Goal: Information Seeking & Learning: Learn about a topic

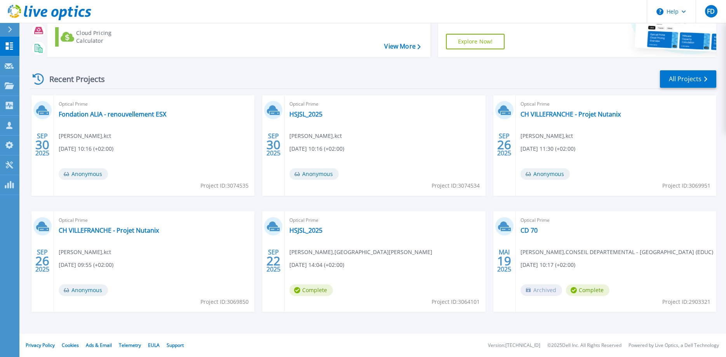
scroll to position [41, 0]
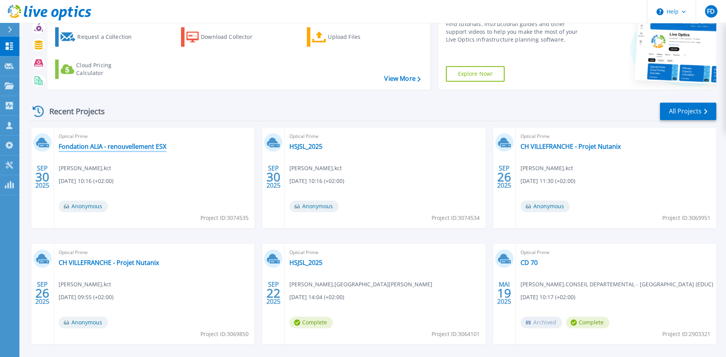
click at [156, 150] on link "Fondation ALIA - renouvellement ESX" at bounding box center [113, 147] width 108 height 8
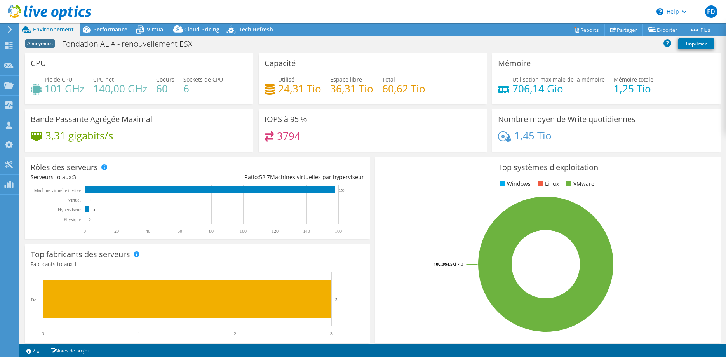
select select "USD"
click at [106, 31] on span "Performance" at bounding box center [110, 29] width 34 height 7
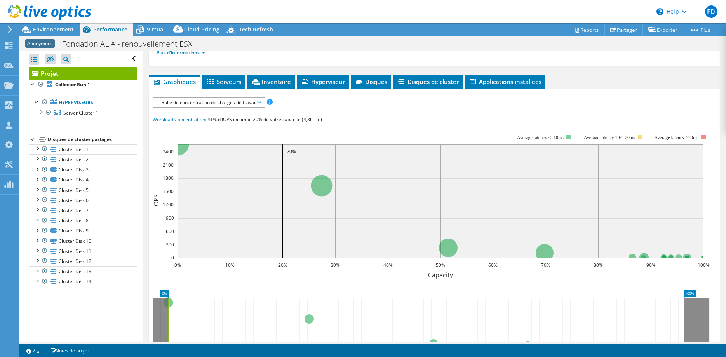
scroll to position [99, 0]
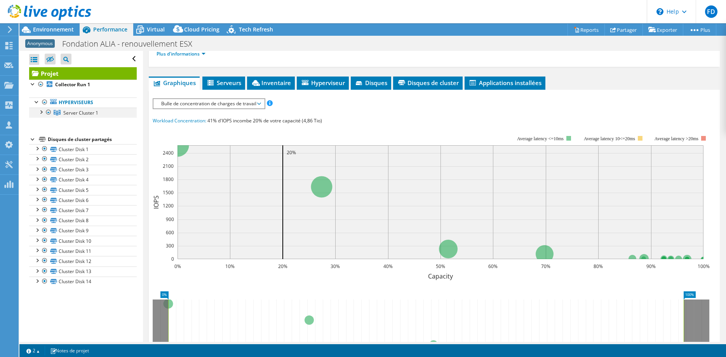
click at [42, 113] on div at bounding box center [41, 112] width 8 height 8
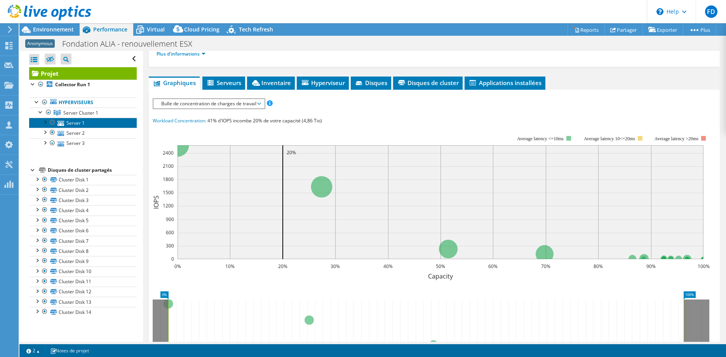
click at [72, 127] on link "Server 1" at bounding box center [83, 123] width 108 height 10
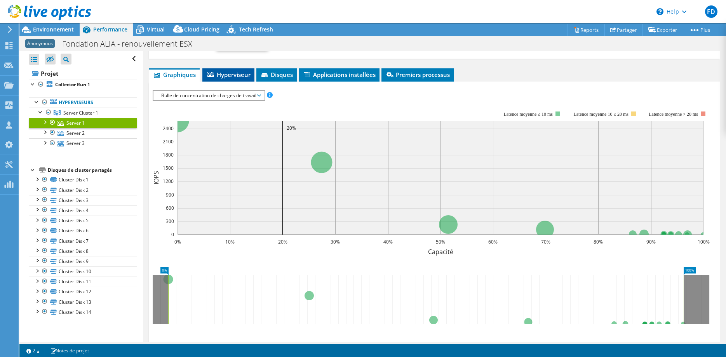
click at [240, 76] on span "Hyperviseur" at bounding box center [228, 75] width 44 height 8
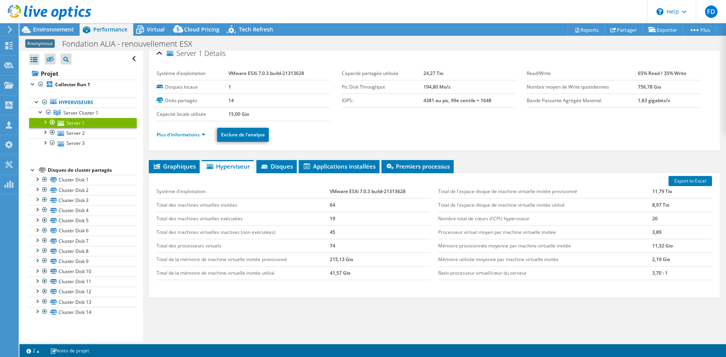
scroll to position [0, 0]
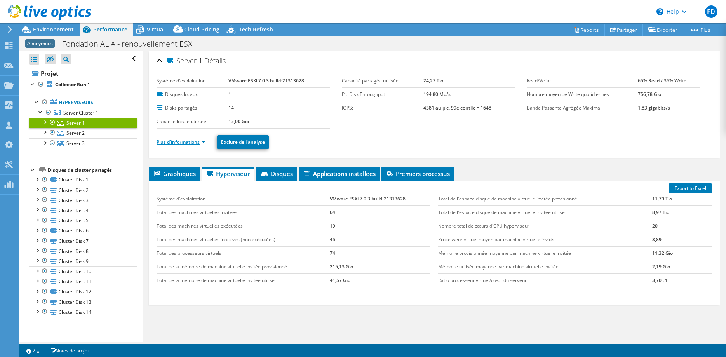
click at [196, 143] on link "Plus d'informations" at bounding box center [181, 142] width 49 height 7
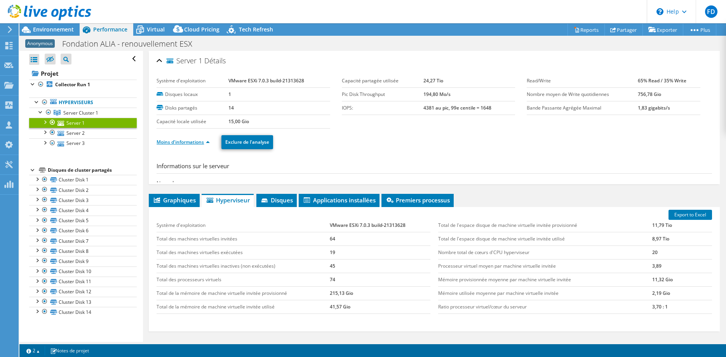
click at [196, 143] on link "Moins d'informations" at bounding box center [183, 142] width 53 height 7
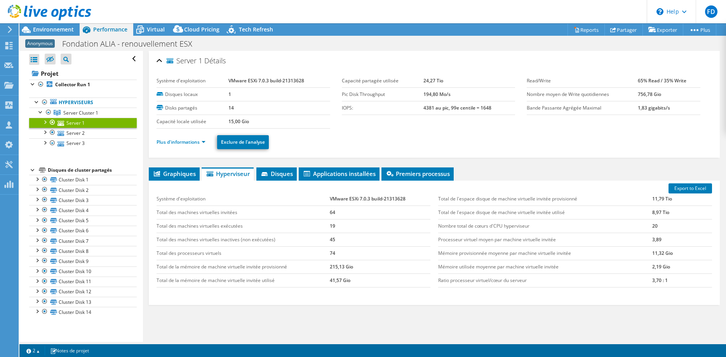
click at [197, 147] on ul "Plus d'informations Exclure de l'analyse" at bounding box center [435, 141] width 556 height 16
click at [198, 144] on link "Plus d'informations" at bounding box center [181, 142] width 49 height 7
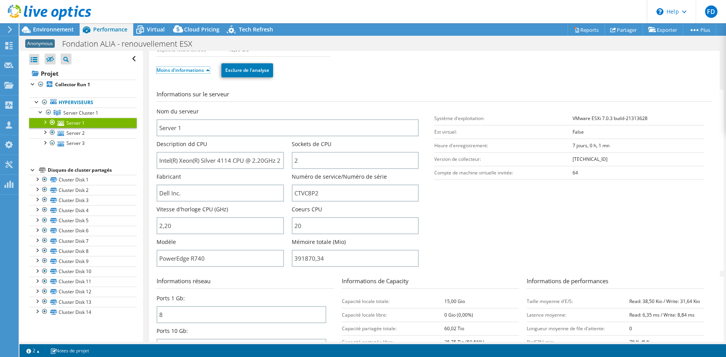
scroll to position [79, 0]
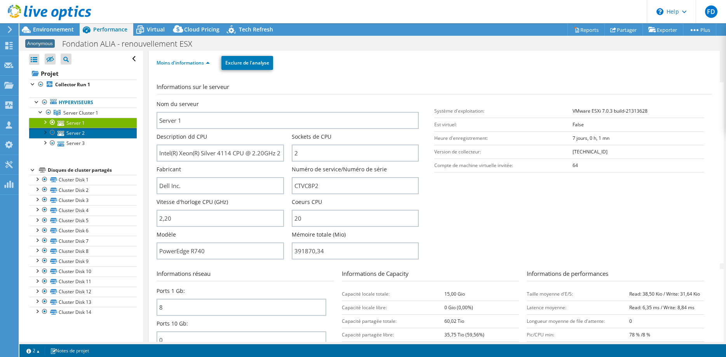
click at [80, 133] on link "Server 2" at bounding box center [83, 133] width 108 height 10
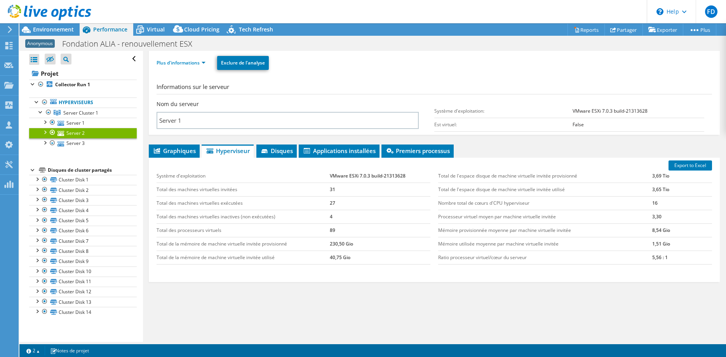
scroll to position [33, 0]
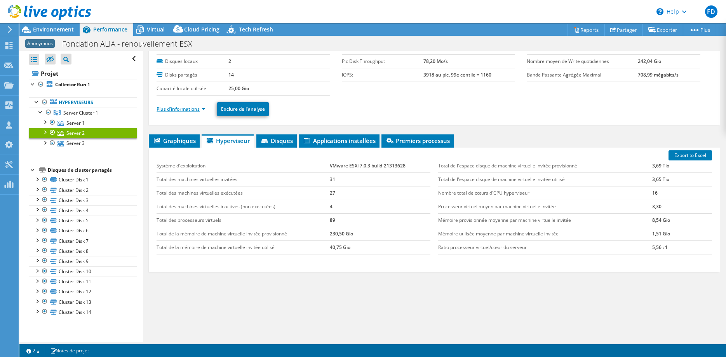
click at [185, 111] on link "Plus d'informations" at bounding box center [181, 109] width 49 height 7
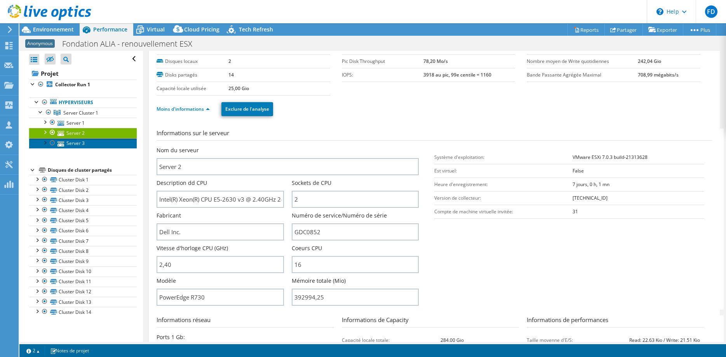
click at [71, 145] on link "Server 3" at bounding box center [83, 143] width 108 height 10
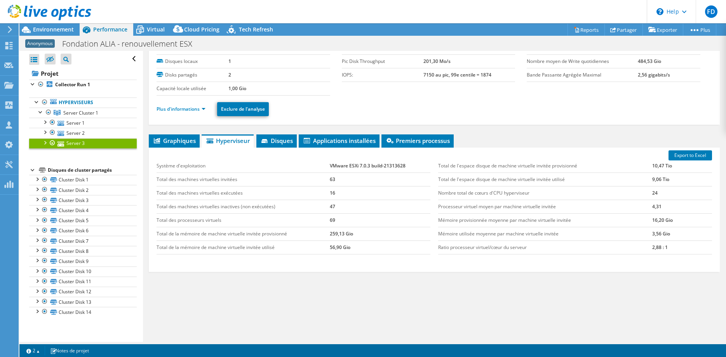
click at [179, 104] on ul "Plus d'informations Exclure de l'analyse" at bounding box center [435, 108] width 556 height 16
click at [176, 107] on link "Plus d'informations" at bounding box center [181, 109] width 49 height 7
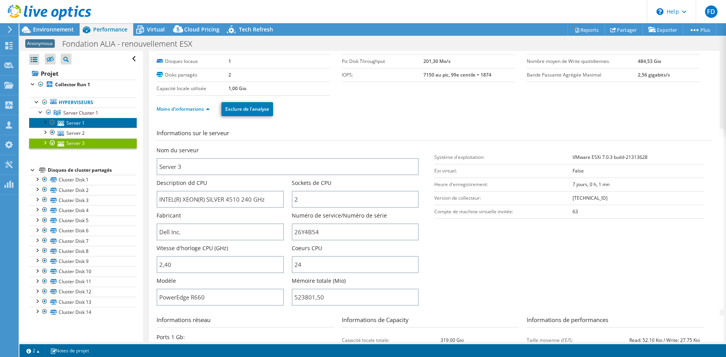
click at [87, 121] on link "Server 1" at bounding box center [83, 123] width 108 height 10
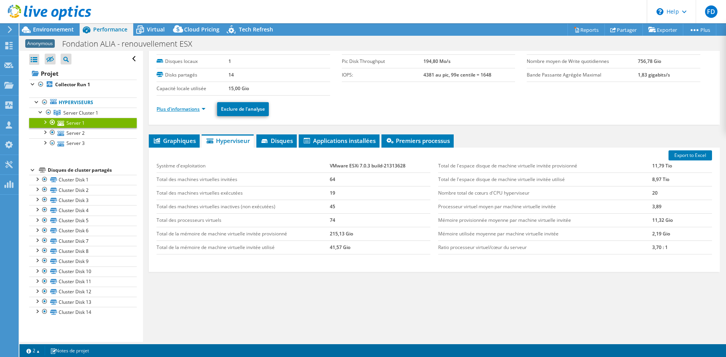
click at [174, 110] on link "Plus d'informations" at bounding box center [181, 109] width 49 height 7
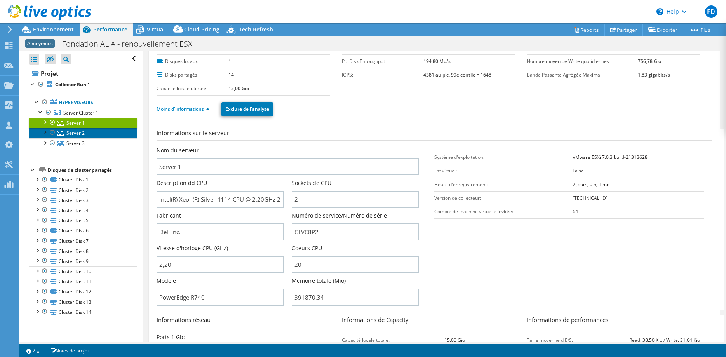
click at [69, 134] on link "Server 2" at bounding box center [83, 133] width 108 height 10
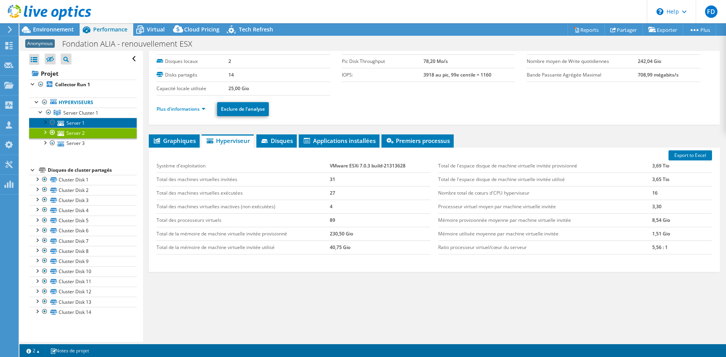
click at [82, 122] on link "Server 1" at bounding box center [83, 123] width 108 height 10
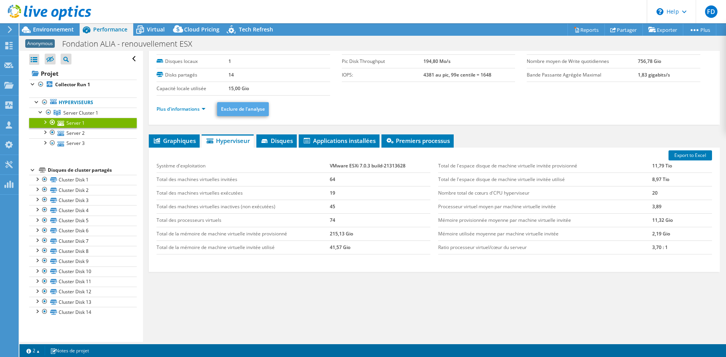
scroll to position [0, 0]
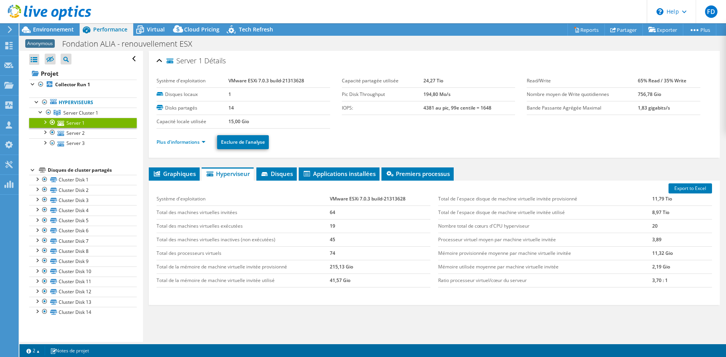
click at [205, 146] on li "Plus d'informations" at bounding box center [184, 142] width 54 height 9
click at [203, 142] on link "Plus d'informations" at bounding box center [181, 142] width 49 height 7
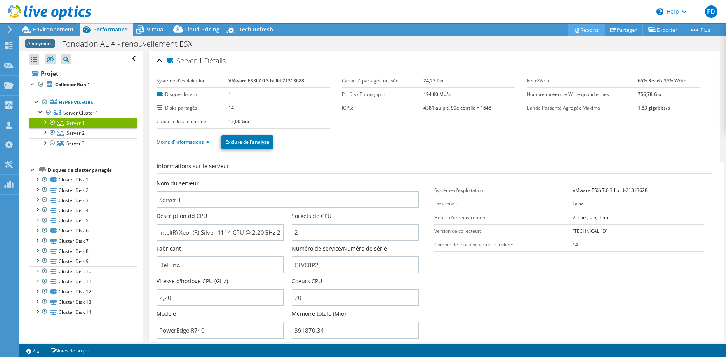
click at [580, 27] on link "Reports" at bounding box center [586, 30] width 37 height 12
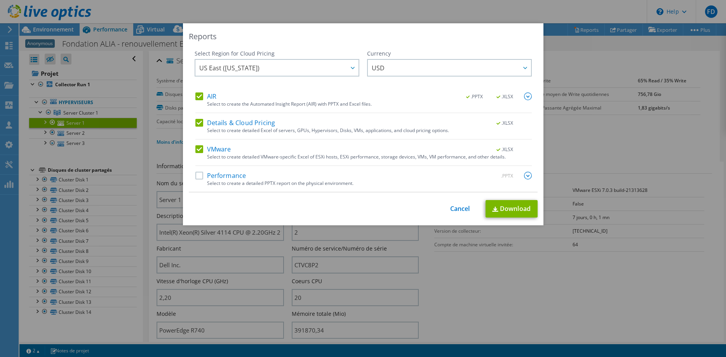
click at [242, 178] on label "Performance" at bounding box center [220, 176] width 51 height 8
click at [0, 0] on input "Performance" at bounding box center [0, 0] width 0 height 0
click at [522, 214] on link "Download" at bounding box center [512, 208] width 52 height 17
click at [455, 207] on link "Cancel" at bounding box center [460, 208] width 20 height 7
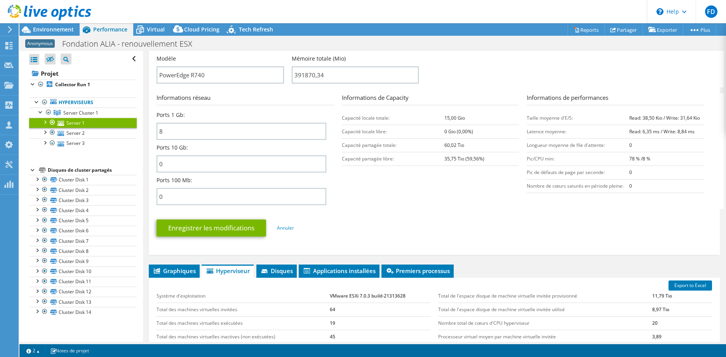
scroll to position [385, 0]
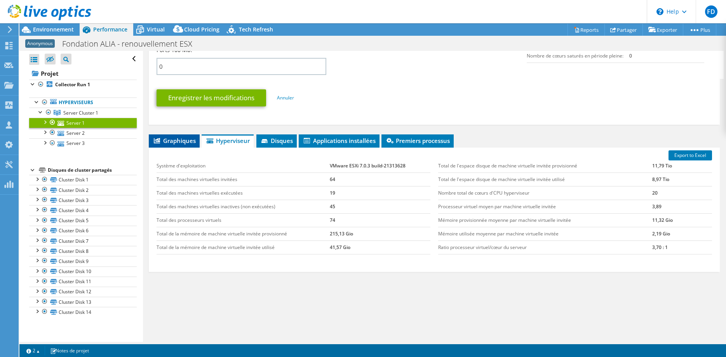
click at [183, 138] on span "Graphiques" at bounding box center [174, 141] width 43 height 8
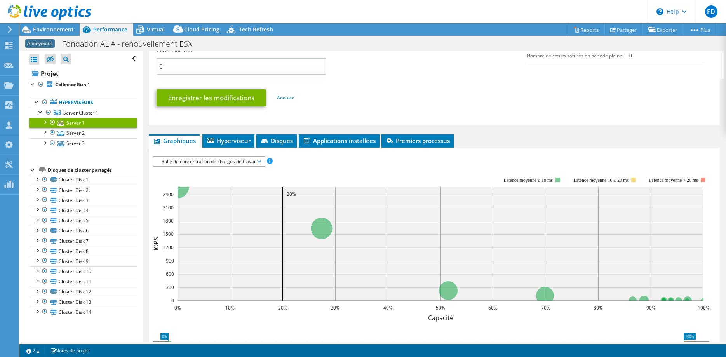
click at [216, 161] on span "Bulle de concentration de charges de travail" at bounding box center [208, 161] width 103 height 9
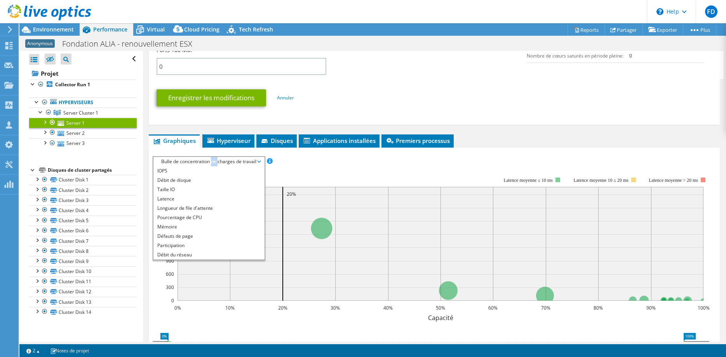
click at [216, 161] on span "Bulle de concentration de charges de travail" at bounding box center [208, 161] width 103 height 9
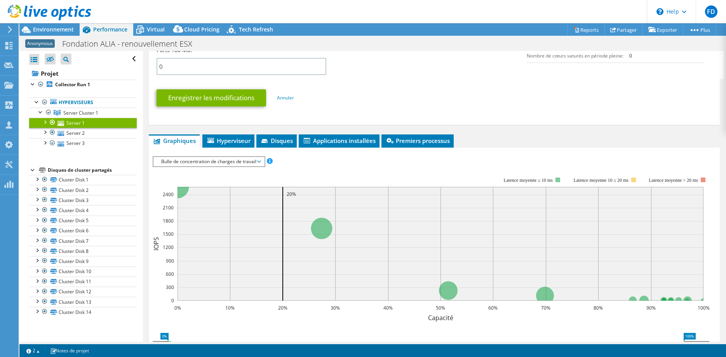
click at [207, 162] on span "Bulle de concentration de charges de travail" at bounding box center [208, 161] width 103 height 9
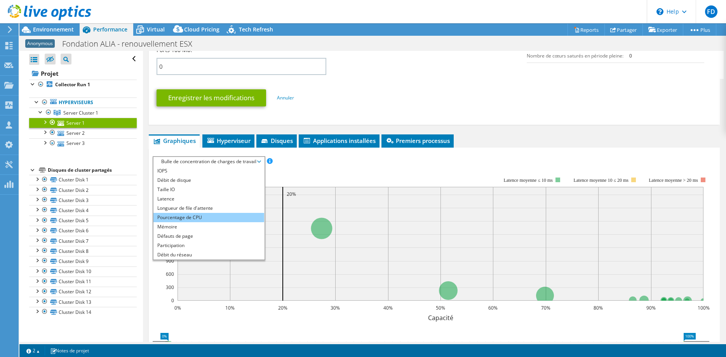
click at [185, 218] on li "Pourcentage de CPU" at bounding box center [208, 217] width 111 height 9
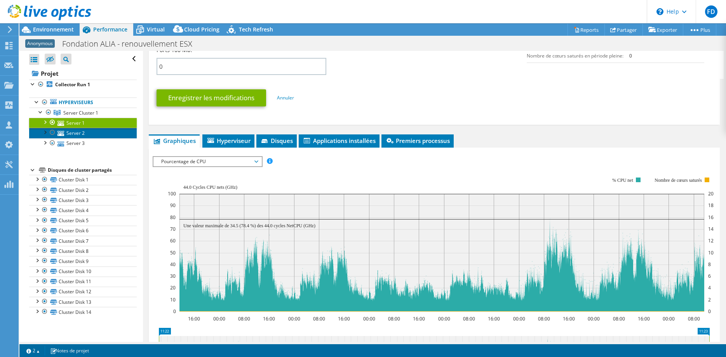
click at [58, 136] on icon at bounding box center [61, 133] width 7 height 5
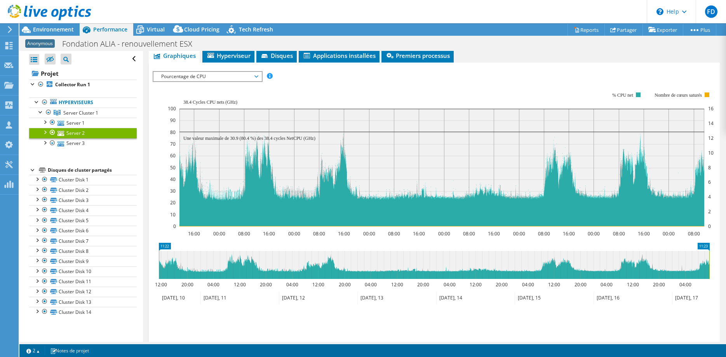
scroll to position [0, 0]
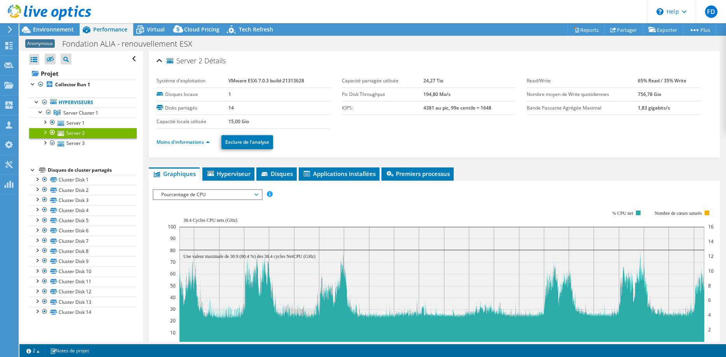
click at [50, 24] on div at bounding box center [45, 13] width 91 height 26
click at [49, 26] on span "Environnement" at bounding box center [53, 29] width 41 height 7
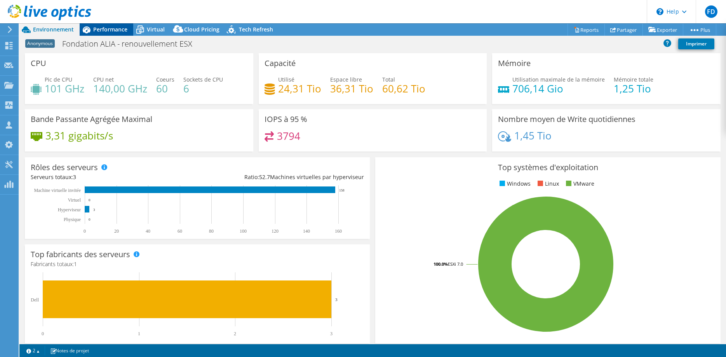
click at [118, 33] on span "Performance" at bounding box center [110, 29] width 34 height 7
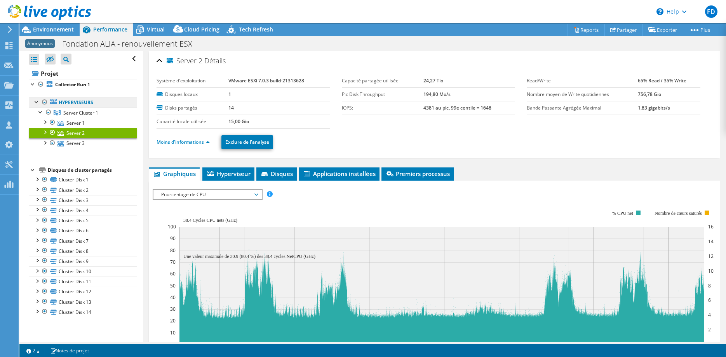
click at [62, 105] on link "Hyperviseurs" at bounding box center [83, 103] width 108 height 10
click at [68, 114] on span "Server Cluster 1" at bounding box center [80, 113] width 35 height 7
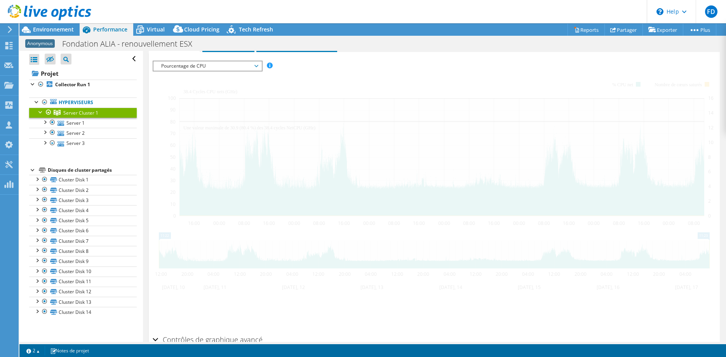
scroll to position [60, 0]
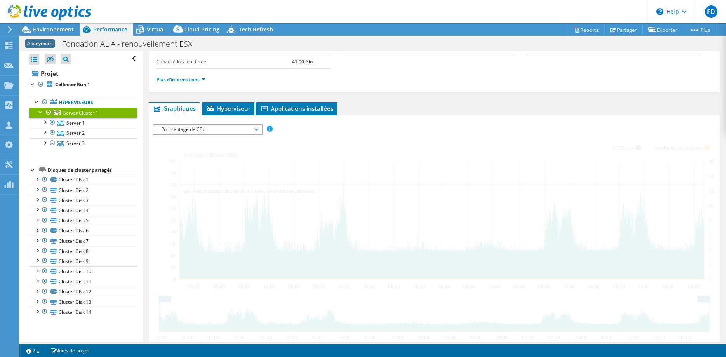
click at [239, 127] on span "Pourcentage de CPU" at bounding box center [207, 129] width 100 height 9
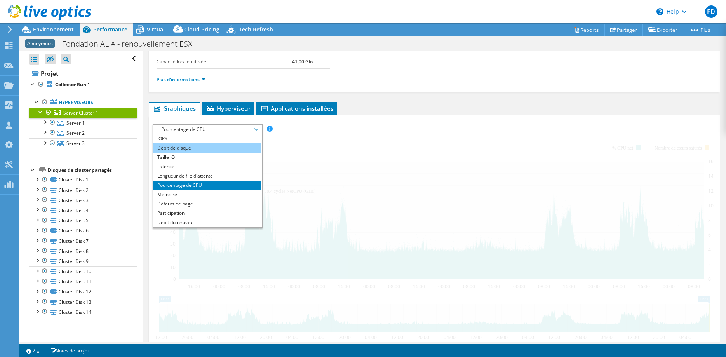
click at [219, 143] on li "Débit de disque" at bounding box center [207, 147] width 108 height 9
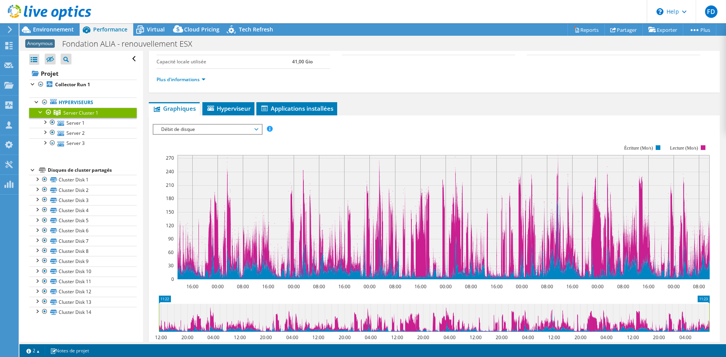
click at [144, 176] on div "Server Cluster 1 [GEOGRAPHIC_DATA] Hyperviseurs 3 Disques locaux 4 Disques de c…" at bounding box center [434, 220] width 583 height 458
click at [186, 129] on span "Débit de disque" at bounding box center [207, 129] width 100 height 9
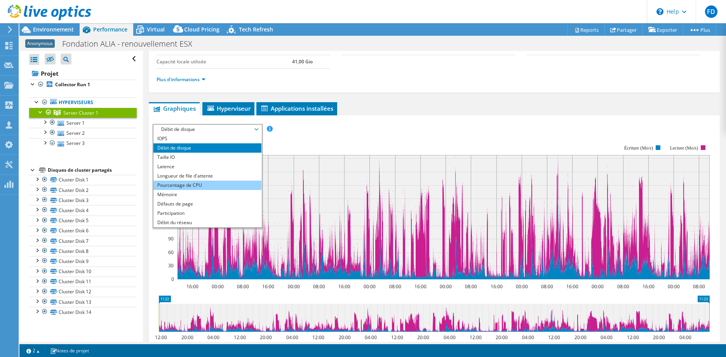
click at [176, 182] on li "Pourcentage de CPU" at bounding box center [207, 185] width 108 height 9
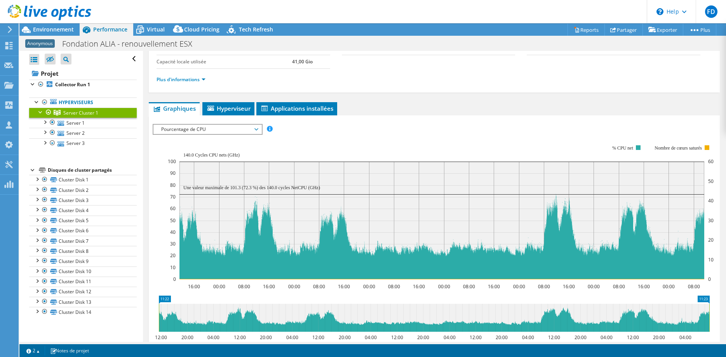
click at [178, 128] on span "Pourcentage de CPU" at bounding box center [207, 129] width 100 height 9
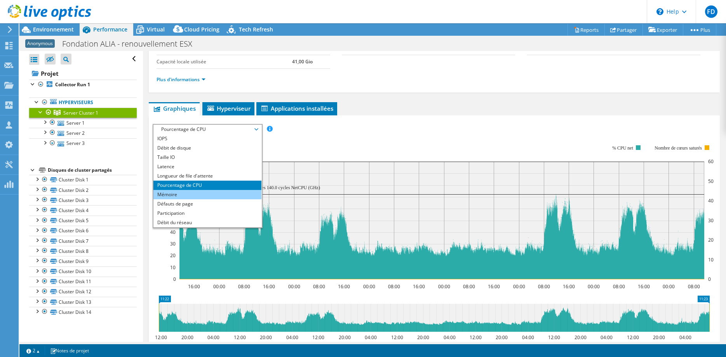
click at [195, 195] on li "Mémoire" at bounding box center [207, 194] width 108 height 9
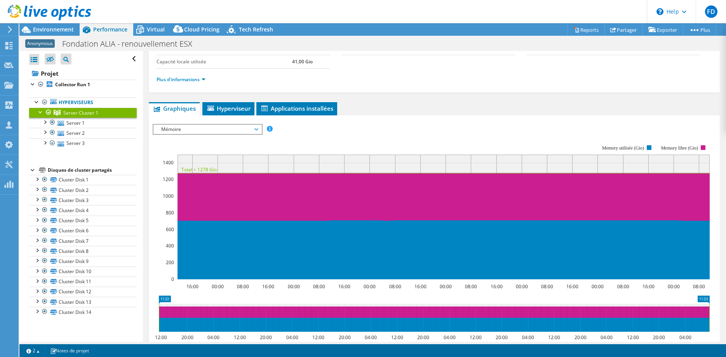
scroll to position [0, 0]
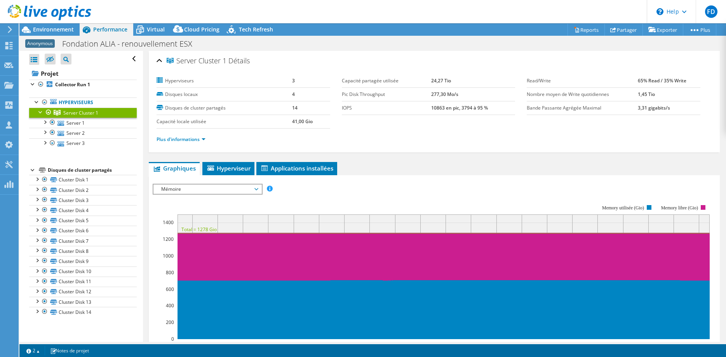
click at [33, 25] on div at bounding box center [45, 13] width 91 height 26
click at [43, 30] on span "Environnement" at bounding box center [53, 29] width 41 height 7
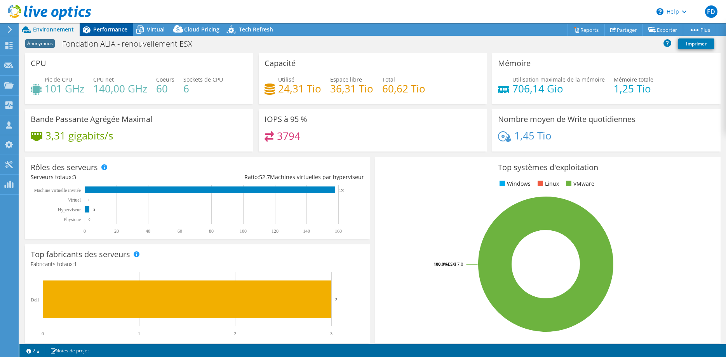
click at [106, 28] on span "Performance" at bounding box center [110, 29] width 34 height 7
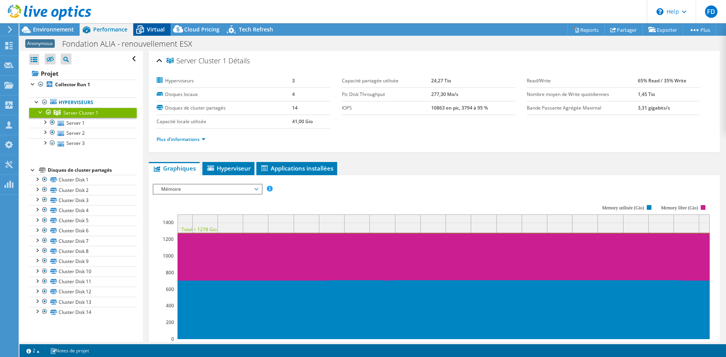
click at [154, 30] on span "Virtual" at bounding box center [156, 29] width 18 height 7
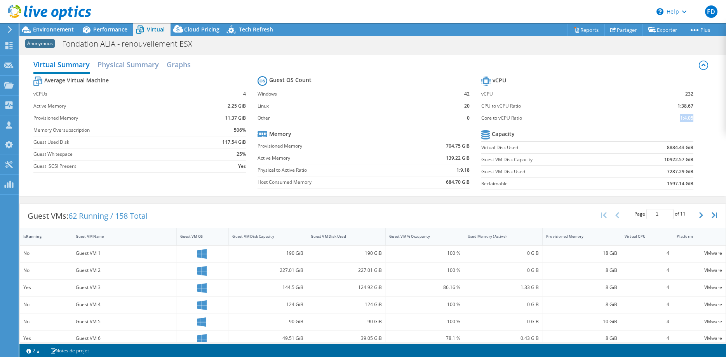
drag, startPoint x: 674, startPoint y: 117, endPoint x: 694, endPoint y: 120, distance: 19.6
click at [694, 120] on td "1:4.05" at bounding box center [666, 118] width 56 height 12
click at [644, 122] on td "1:4.05" at bounding box center [666, 118] width 56 height 12
click at [684, 120] on b "1:4.05" at bounding box center [686, 118] width 13 height 8
drag, startPoint x: 696, startPoint y: 119, endPoint x: 677, endPoint y: 114, distance: 20.2
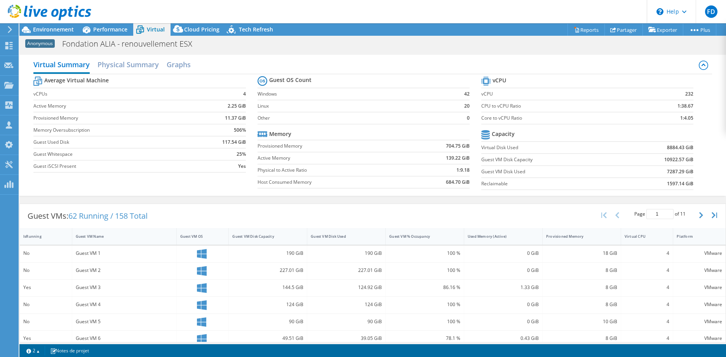
click at [677, 114] on section "vCPU vCPU 232 CPU to vCPU Ratio 1:38.67 Core to vCPU Ratio 1:4.05 Capacity Virt…" at bounding box center [593, 134] width 224 height 119
click at [64, 31] on span "Environnement" at bounding box center [53, 29] width 41 height 7
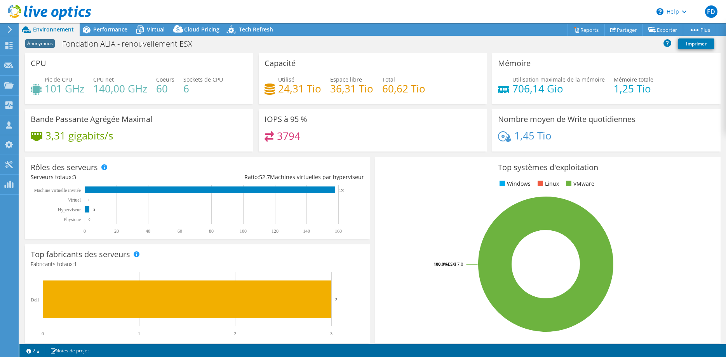
scroll to position [162, 0]
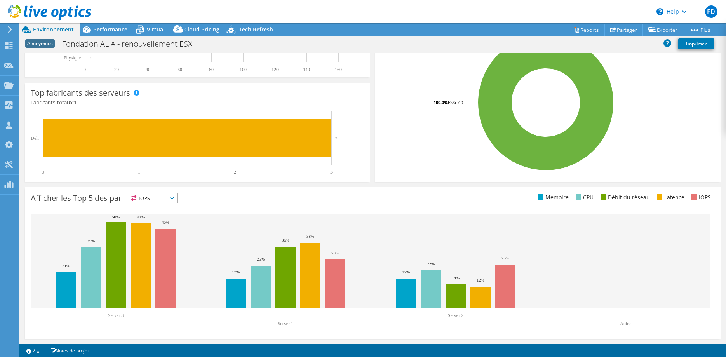
click at [175, 200] on span "IOPS" at bounding box center [153, 197] width 48 height 9
click at [159, 227] on li "CPU" at bounding box center [153, 230] width 48 height 11
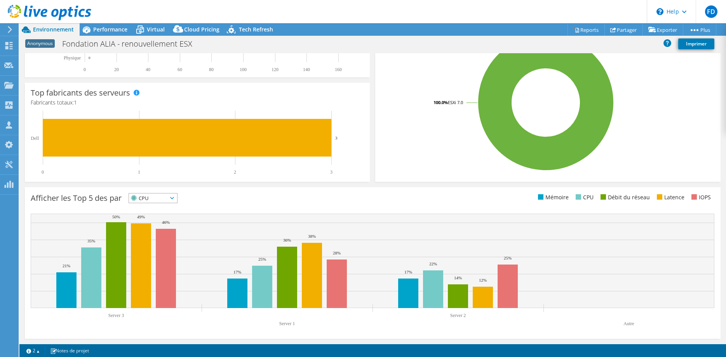
click at [300, 187] on div "Afficher les Top 5 des par CPU IOPS" at bounding box center [373, 263] width 696 height 152
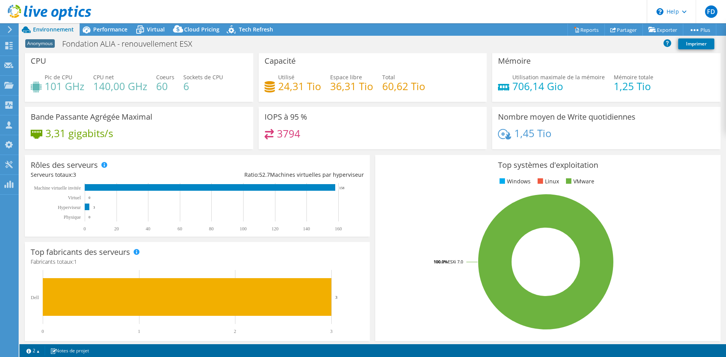
scroll to position [0, 0]
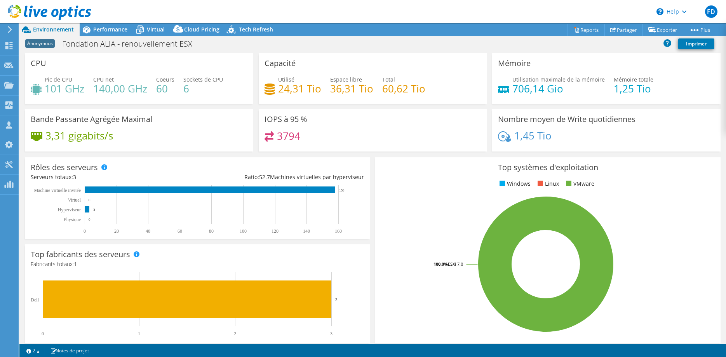
click at [527, 85] on h4 "706,14 Gio" at bounding box center [558, 88] width 92 height 9
click at [266, 154] on div "IOPS à 95 % 3794" at bounding box center [373, 132] width 234 height 47
click at [99, 30] on span "Performance" at bounding box center [110, 29] width 34 height 7
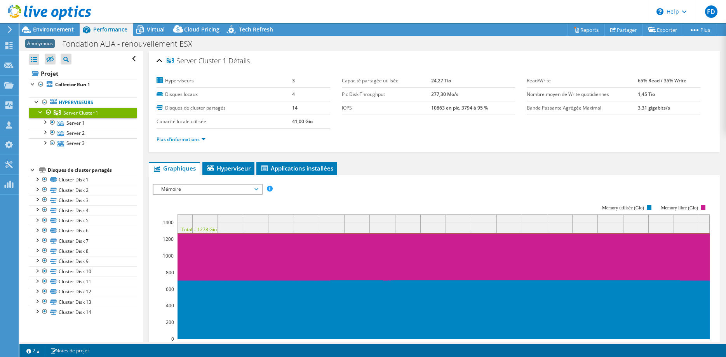
click at [197, 135] on li "Plus d'informations" at bounding box center [184, 139] width 54 height 9
click at [196, 139] on link "Plus d'informations" at bounding box center [181, 139] width 49 height 7
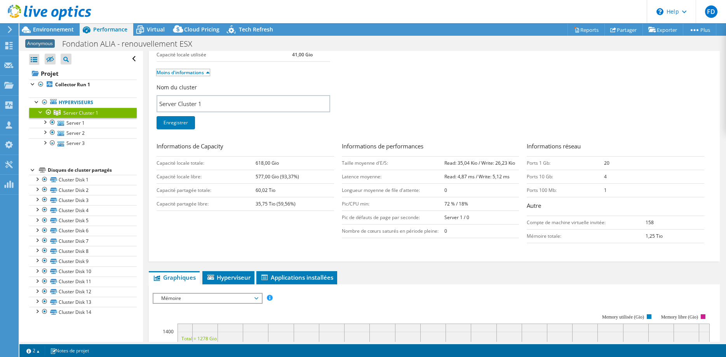
scroll to position [40, 0]
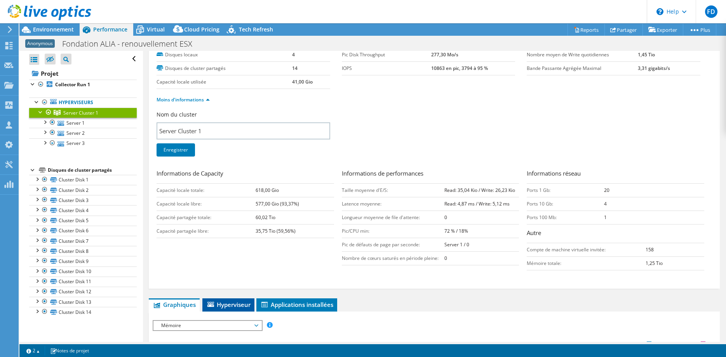
click at [240, 304] on span "Hyperviseur" at bounding box center [228, 305] width 44 height 8
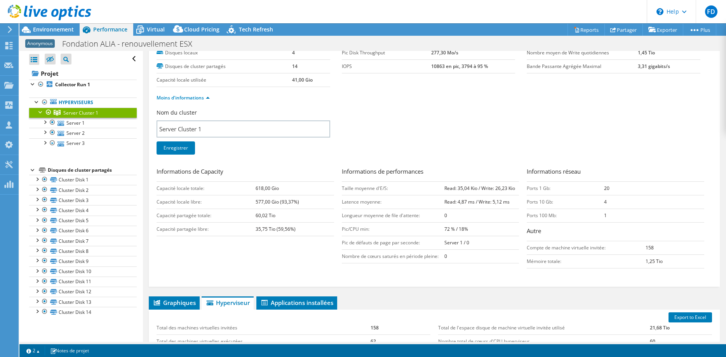
scroll to position [0, 0]
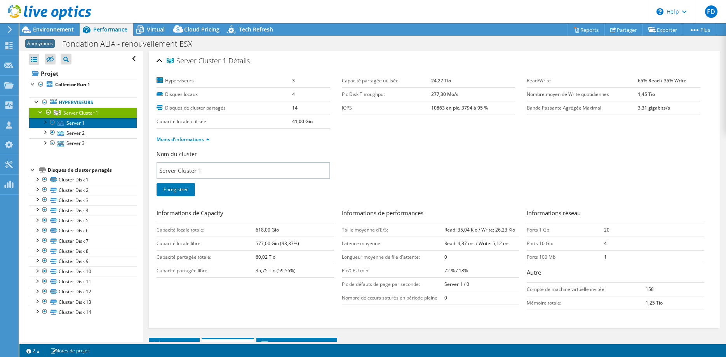
click at [79, 122] on link "Server 1" at bounding box center [83, 123] width 108 height 10
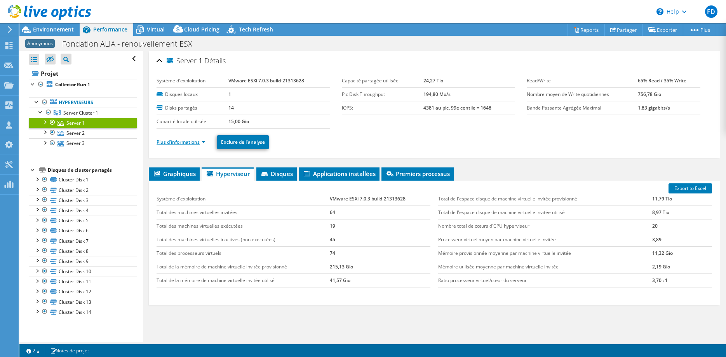
click at [196, 140] on link "Plus d'informations" at bounding box center [181, 142] width 49 height 7
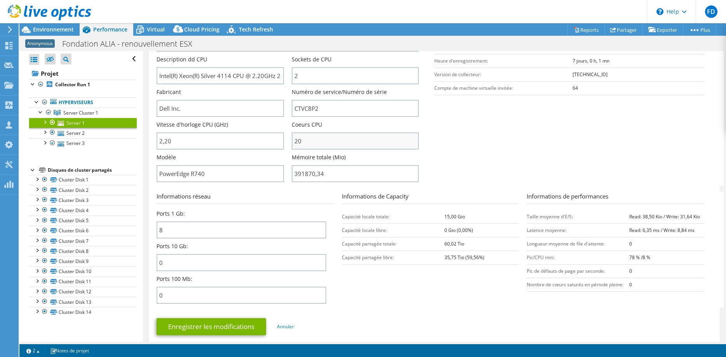
scroll to position [159, 0]
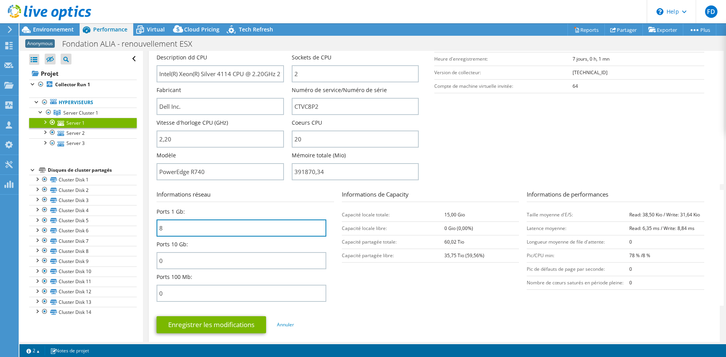
click at [149, 231] on div "Server 1 Détails Système d'exploitation VMware ESXi 7.0.3 build-21313628 Disque…" at bounding box center [434, 121] width 571 height 459
click at [483, 284] on section "Informations réseau Ports 1 Gb: 8 Ports 10 Gb: 0 Ports 100 Mb: 0 Informations d…" at bounding box center [436, 248] width 559 height 116
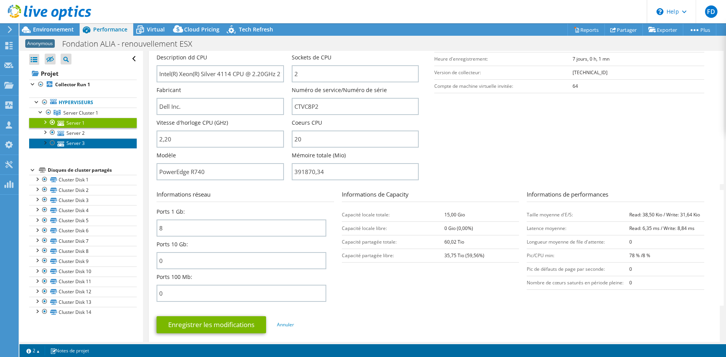
click at [87, 146] on link "Server 3" at bounding box center [83, 143] width 108 height 10
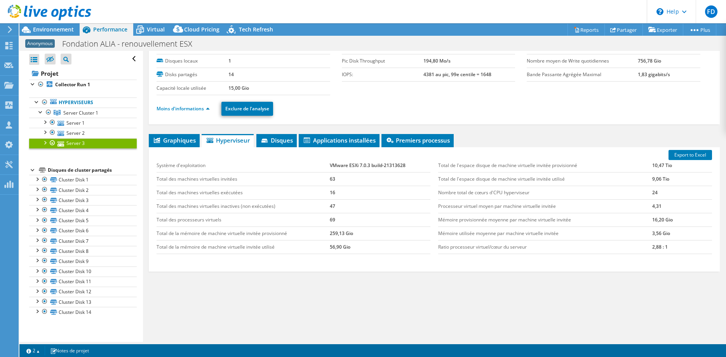
scroll to position [33, 0]
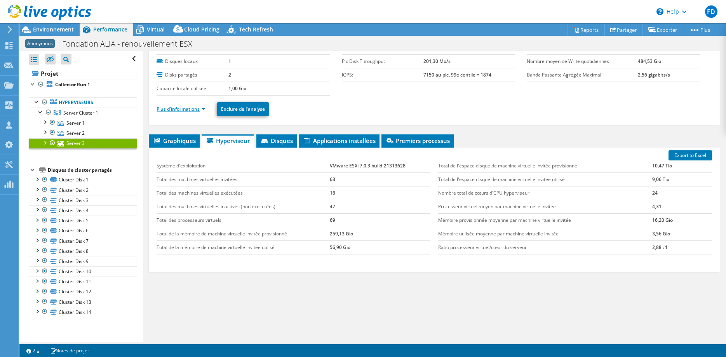
click at [191, 112] on link "Plus d'informations" at bounding box center [181, 109] width 49 height 7
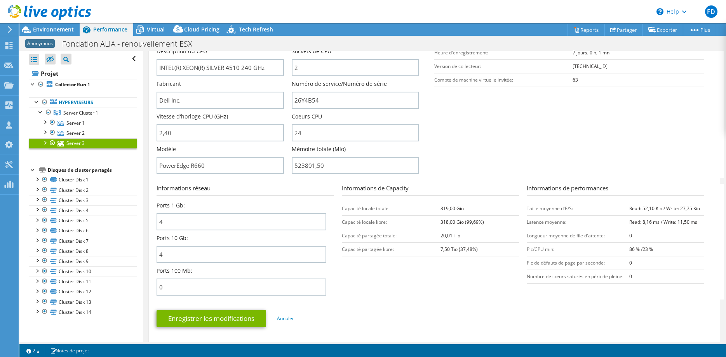
scroll to position [165, 0]
